Goal: Task Accomplishment & Management: Complete application form

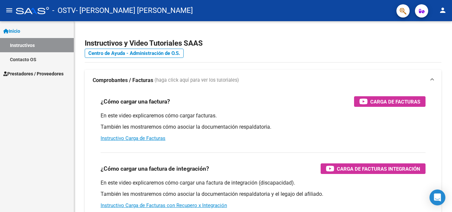
click at [28, 31] on link "Inicio" at bounding box center [37, 31] width 74 height 14
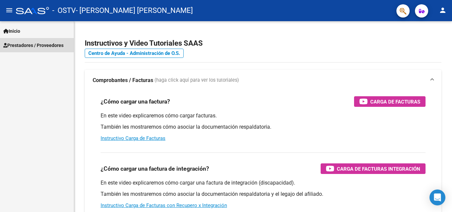
click at [27, 45] on span "Prestadores / Proveedores" at bounding box center [33, 45] width 60 height 7
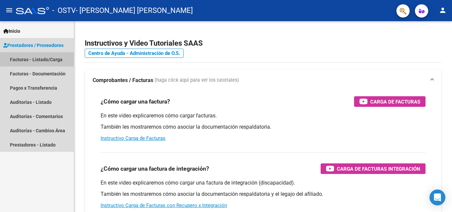
click at [33, 58] on link "Facturas - Listado/Carga" at bounding box center [37, 59] width 74 height 14
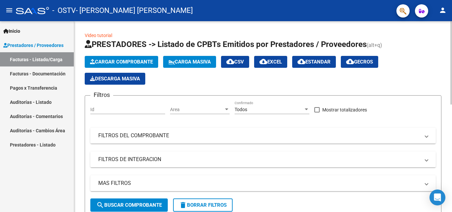
click at [135, 64] on span "Cargar Comprobante" at bounding box center [121, 62] width 63 height 6
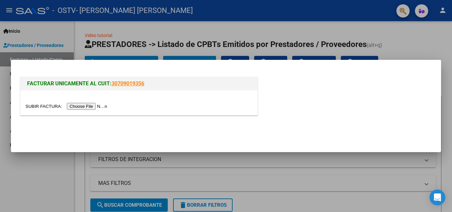
click at [99, 107] on input "file" at bounding box center [67, 106] width 84 height 7
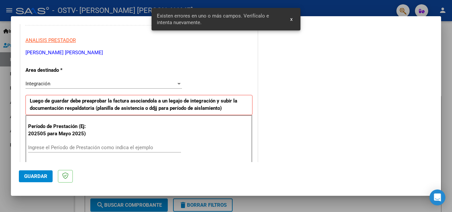
scroll to position [162, 0]
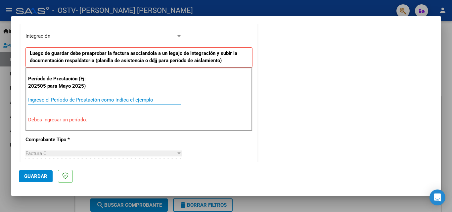
click at [115, 101] on input "Ingrese el Período de Prestación como indica el ejemplo" at bounding box center [104, 100] width 153 height 6
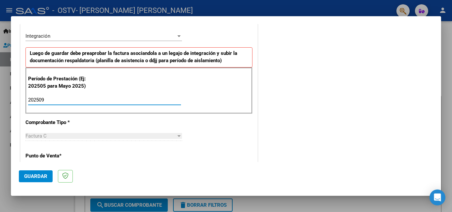
type input "202509"
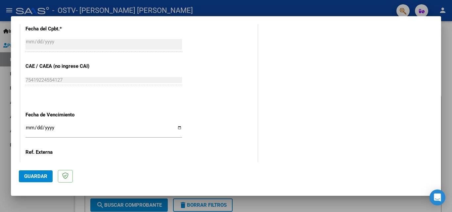
scroll to position [406, 0]
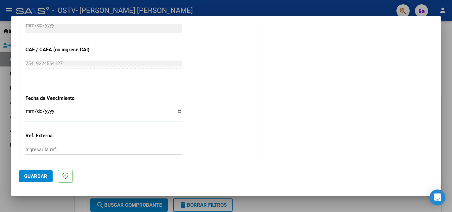
click at [28, 113] on input "Ingresar la fecha" at bounding box center [103, 114] width 157 height 11
type input "[DATE]"
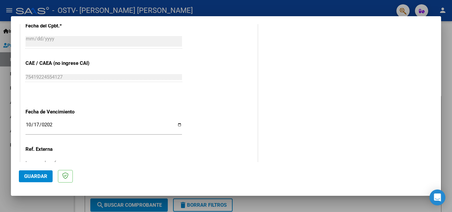
scroll to position [445, 0]
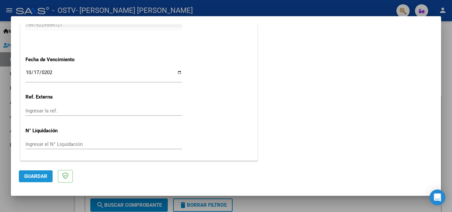
click at [48, 176] on button "Guardar" at bounding box center [36, 177] width 34 height 12
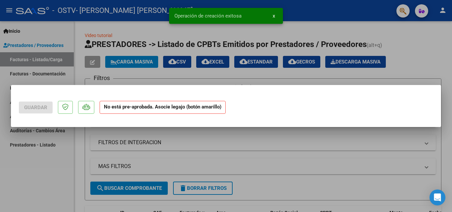
scroll to position [0, 0]
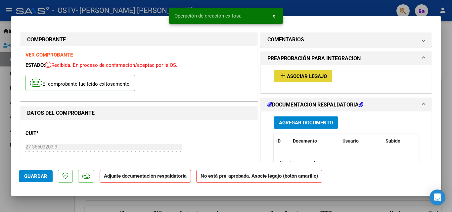
click at [294, 73] on button "add Asociar Legajo" at bounding box center [303, 76] width 59 height 12
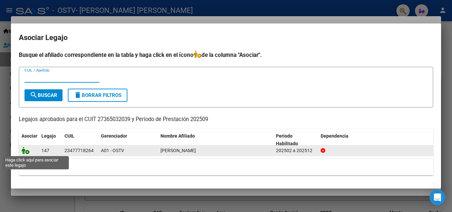
click at [26, 150] on icon at bounding box center [26, 150] width 8 height 7
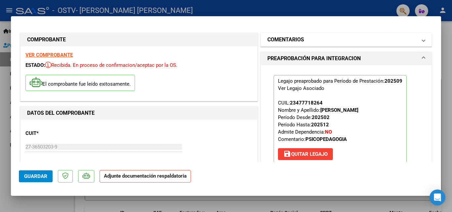
click at [410, 41] on mat-panel-title "COMENTARIOS" at bounding box center [343, 40] width 150 height 8
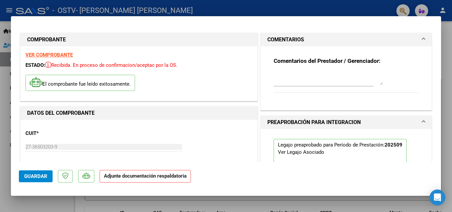
click at [333, 81] on textarea at bounding box center [328, 78] width 109 height 13
type textarea "PSICOPEDAGOGIA"
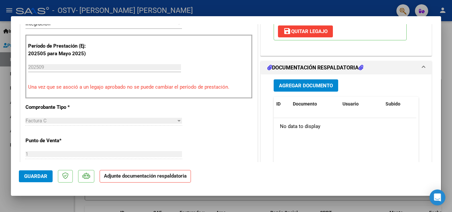
scroll to position [188, 0]
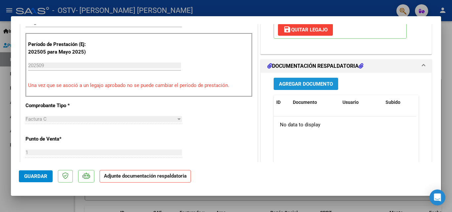
click at [329, 87] on span "Agregar Documento" at bounding box center [306, 84] width 54 height 6
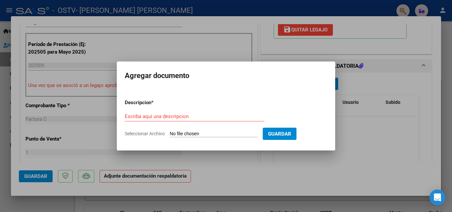
click at [222, 132] on input "Seleccionar Archivo" at bounding box center [214, 134] width 88 height 6
type input "C:\fakepath\Asistencia septiembre [PERSON_NAME]pdf"
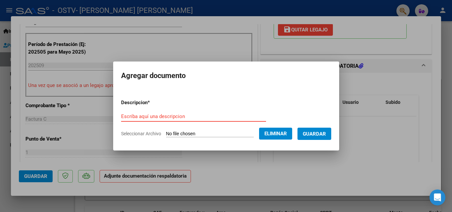
click at [205, 118] on input "Escriba aquí una descripcion" at bounding box center [193, 117] width 145 height 6
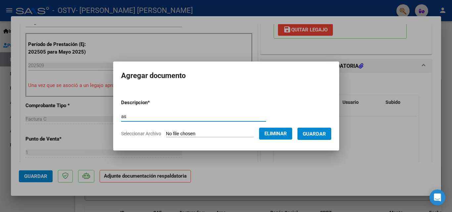
type input "a"
type input "ASISTENCIA SEPTIEMBRE"
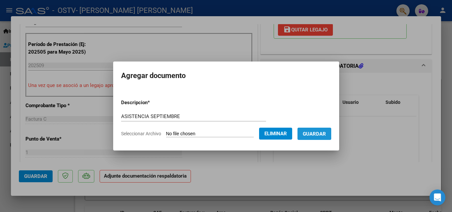
click at [313, 133] on span "Guardar" at bounding box center [314, 134] width 23 height 6
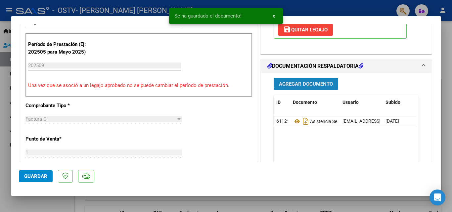
click at [313, 84] on span "Agregar Documento" at bounding box center [306, 84] width 54 height 6
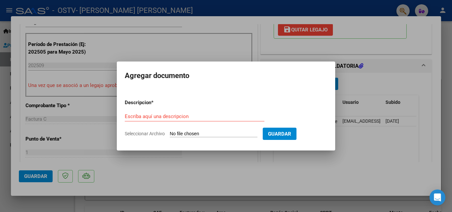
click at [208, 137] on input "Seleccionar Archivo" at bounding box center [214, 134] width 88 height 6
type input "C:\fakepath\RECIBO [DATE] [PERSON_NAME].pdf"
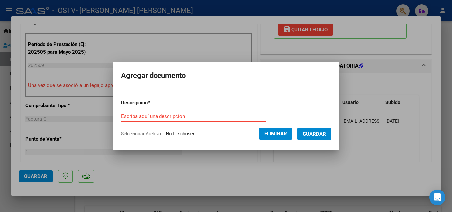
click at [127, 115] on input "Escriba aquí una descripcion" at bounding box center [193, 117] width 145 height 6
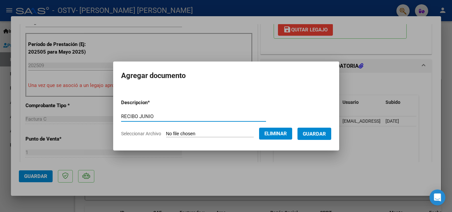
type input "RECIBO JUNIO"
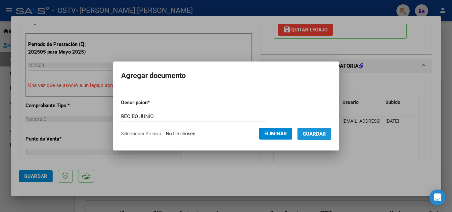
click at [312, 133] on span "Guardar" at bounding box center [314, 134] width 23 height 6
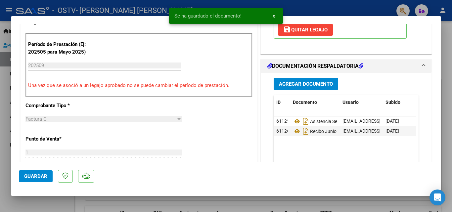
scroll to position [452, 0]
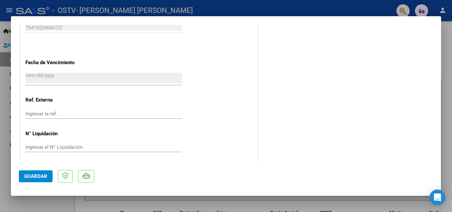
click at [23, 179] on button "Guardar" at bounding box center [36, 177] width 34 height 12
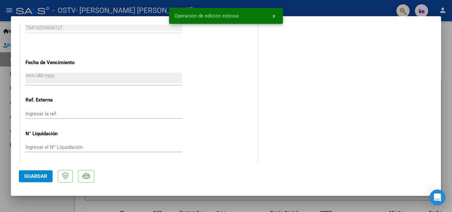
click at [446, 60] on div at bounding box center [226, 106] width 452 height 212
type input "$ 0,00"
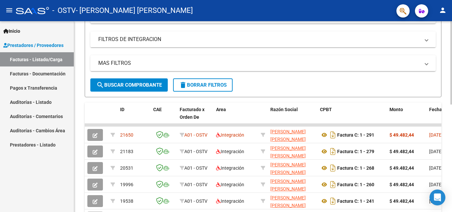
scroll to position [124, 0]
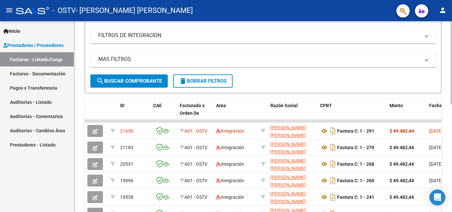
click at [452, 96] on div at bounding box center [452, 118] width 2 height 83
